Goal: Task Accomplishment & Management: Manage account settings

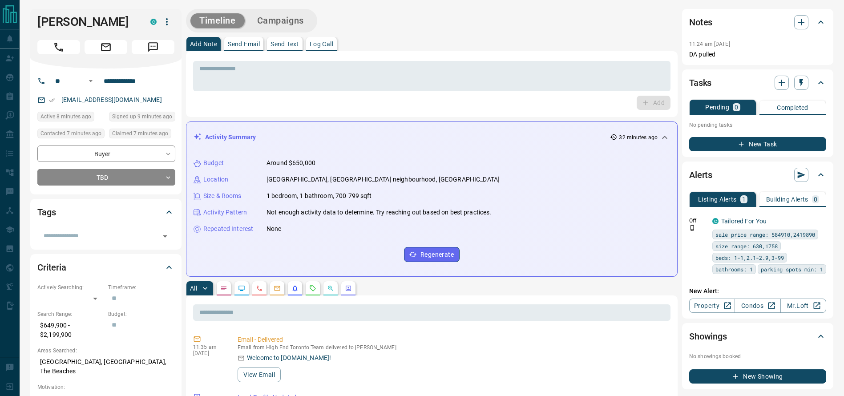
click at [602, 19] on div "Timeline Campaigns" at bounding box center [432, 21] width 492 height 24
click at [532, 43] on div "Add Note Send Email Send Text Log Call" at bounding box center [432, 44] width 492 height 14
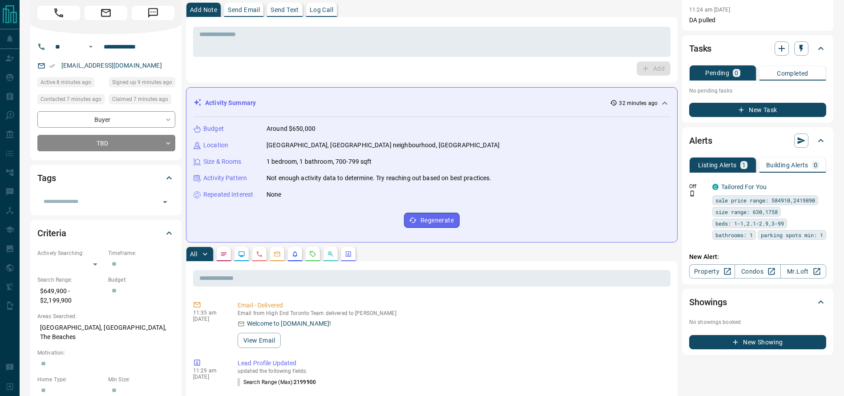
scroll to position [1, 0]
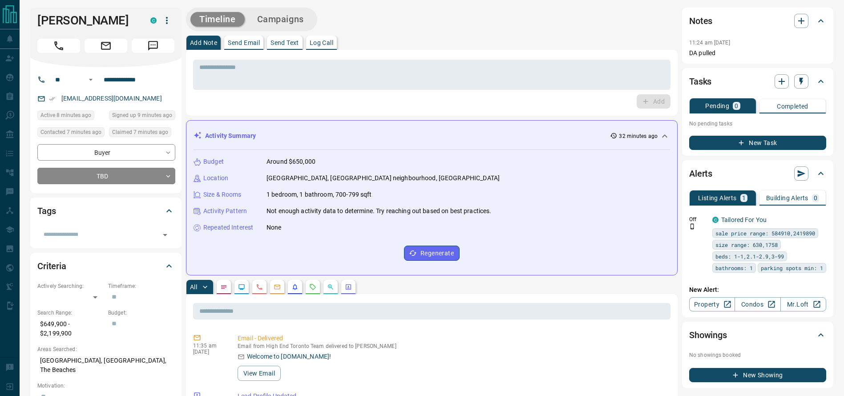
click at [472, 44] on div "Add Note Send Email Send Text Log Call" at bounding box center [432, 43] width 492 height 14
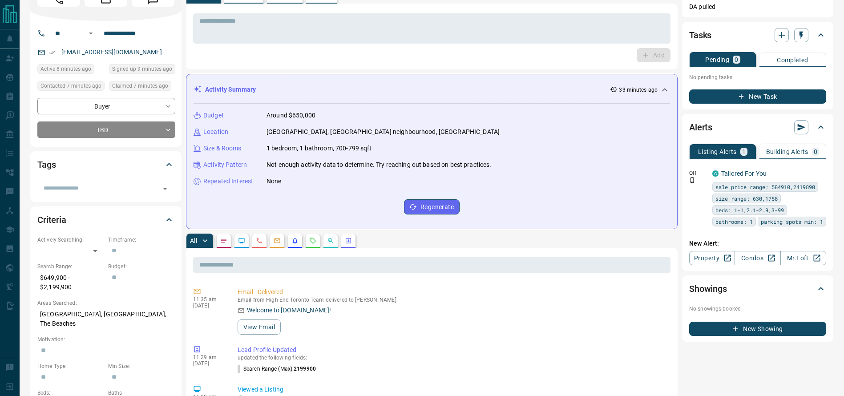
scroll to position [0, 0]
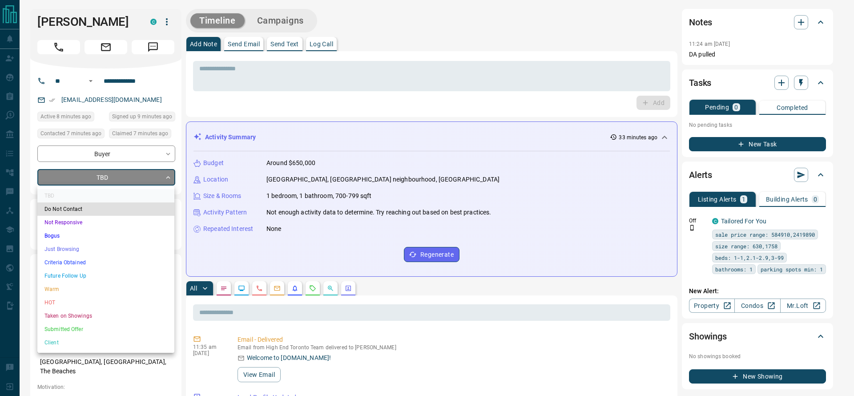
click at [75, 264] on li "Criteria Obtained" at bounding box center [105, 262] width 137 height 13
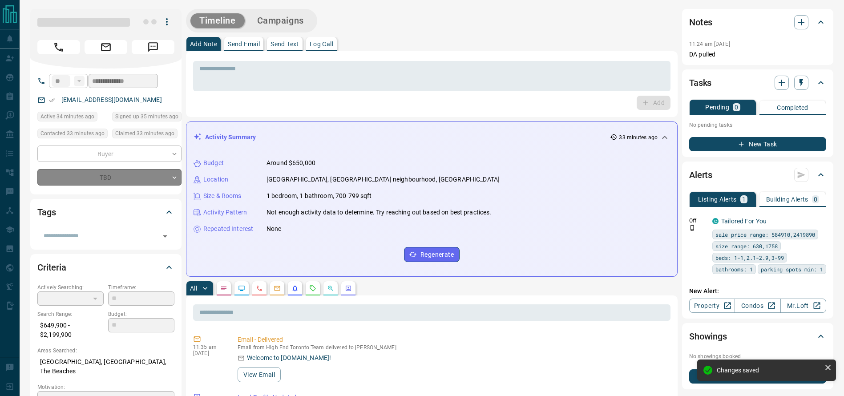
type input "*"
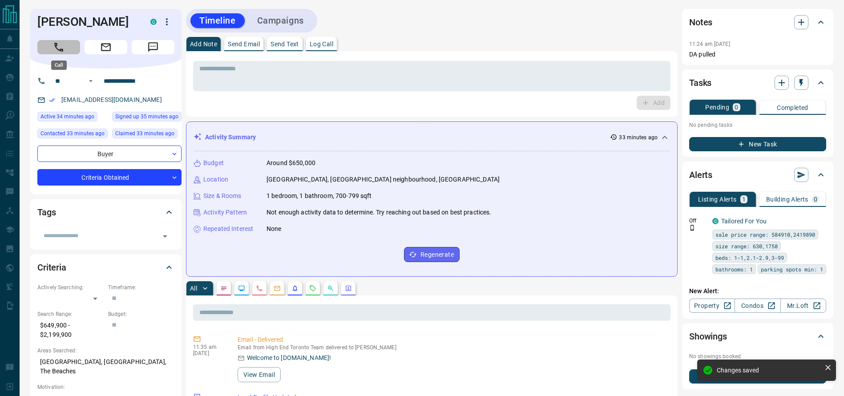
click at [74, 46] on button "Call" at bounding box center [58, 47] width 43 height 14
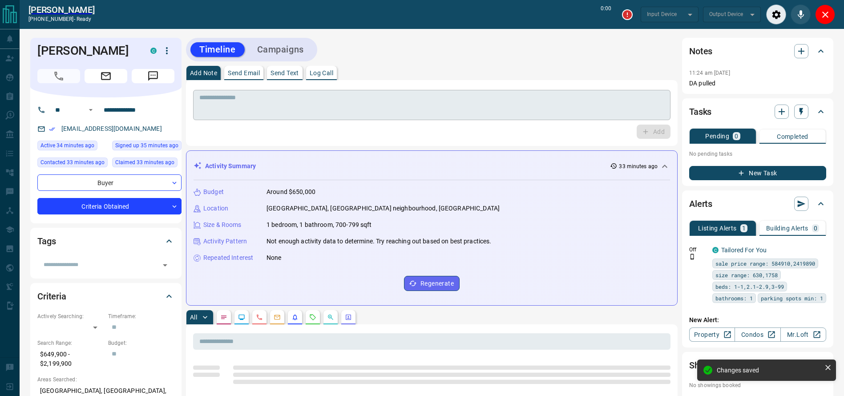
click at [505, 109] on textarea at bounding box center [431, 105] width 465 height 23
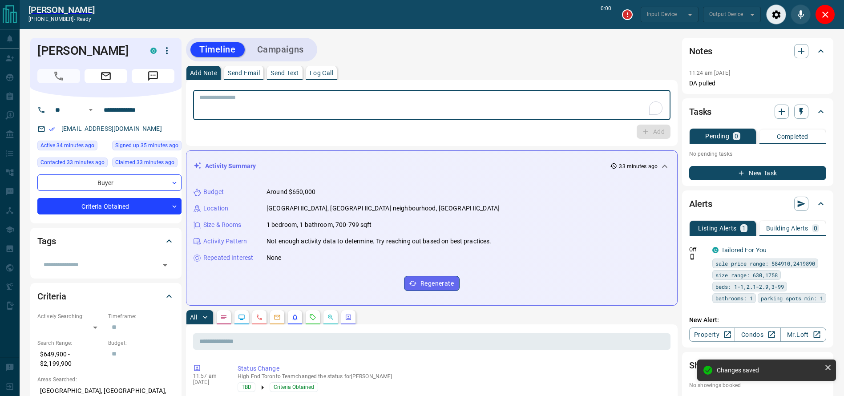
type input "*******"
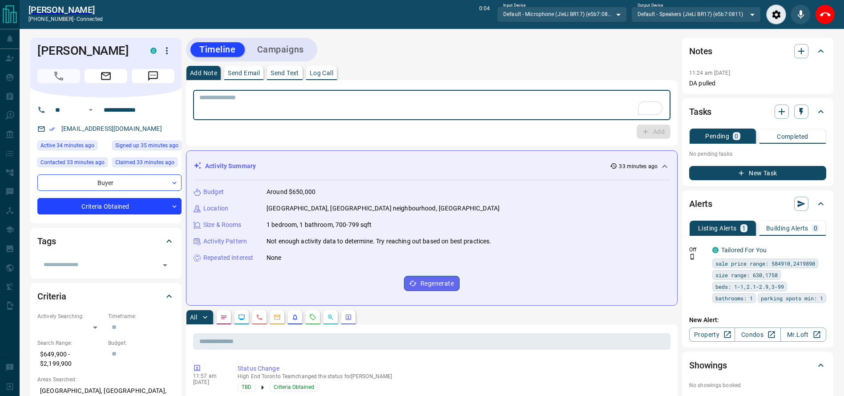
click at [506, 107] on textarea "To enrich screen reader interactions, please activate Accessibility in Grammarl…" at bounding box center [431, 105] width 465 height 23
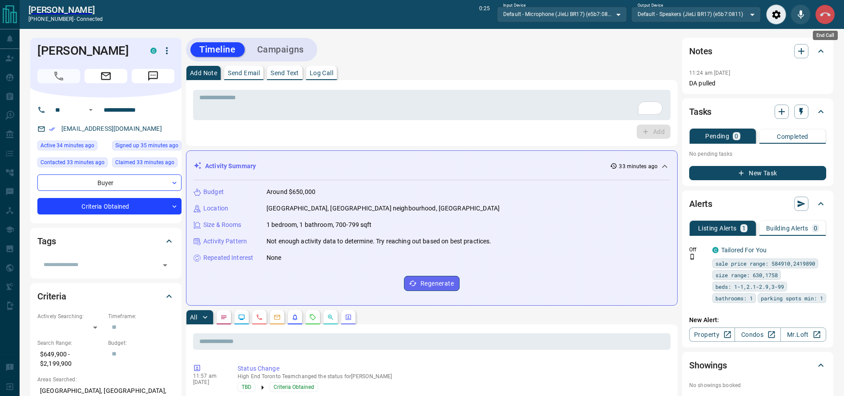
click at [820, 20] on button "End Call" at bounding box center [825, 14] width 20 height 20
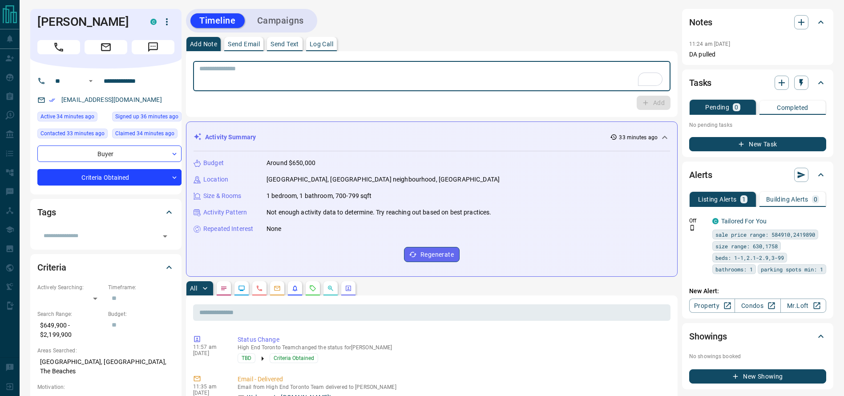
click at [501, 80] on textarea "To enrich screen reader interactions, please activate Accessibility in Grammarl…" at bounding box center [431, 76] width 465 height 23
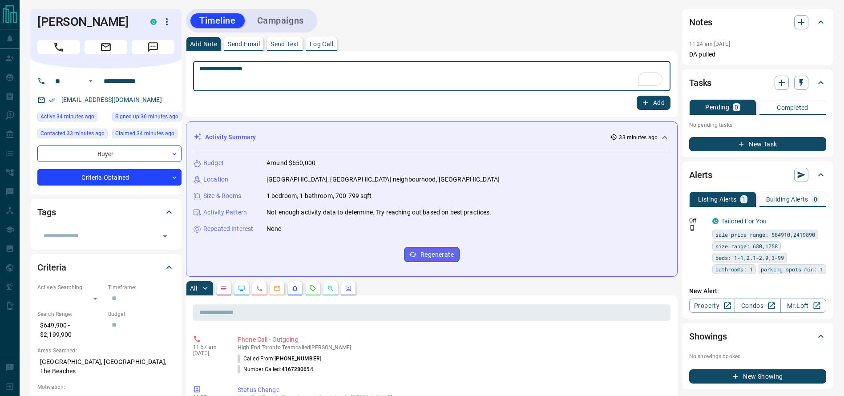
type textarea "**********"
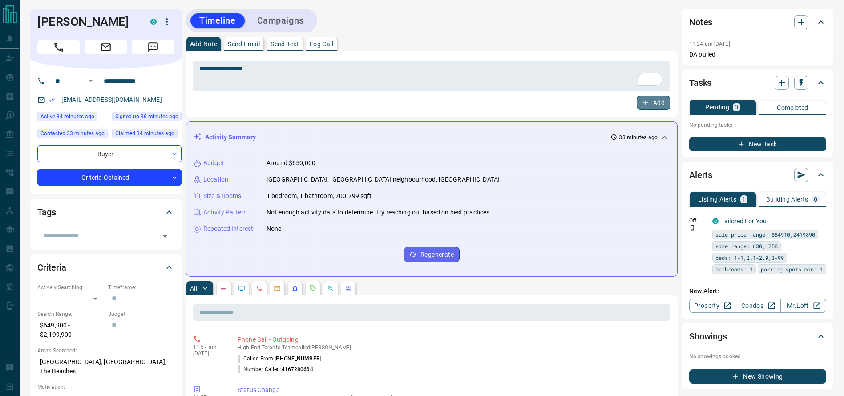
click at [658, 102] on button "Add" at bounding box center [654, 103] width 34 height 14
